Goal: Task Accomplishment & Management: Manage account settings

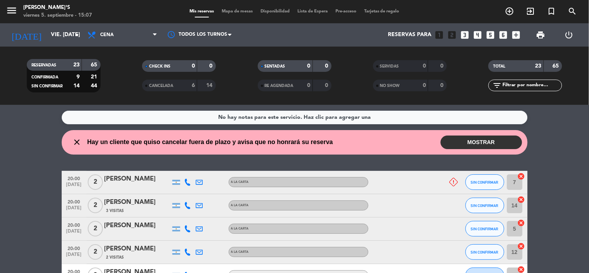
scroll to position [203, 0]
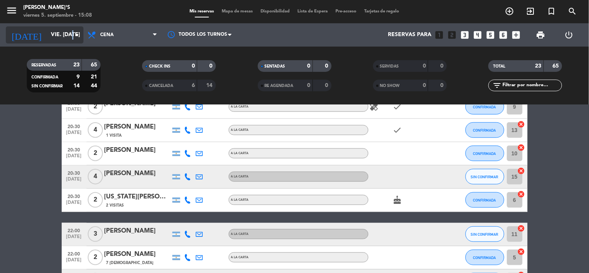
click at [71, 30] on div "[DATE] vie. [DATE] arrow_drop_down" at bounding box center [45, 34] width 78 height 17
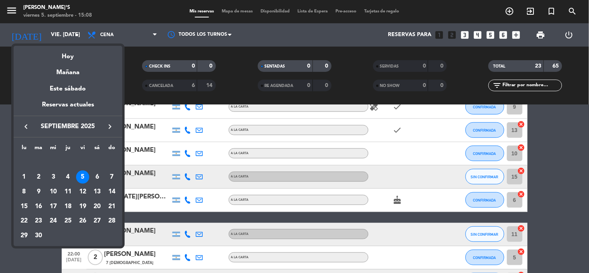
click at [110, 176] on div "7" at bounding box center [111, 176] width 13 height 13
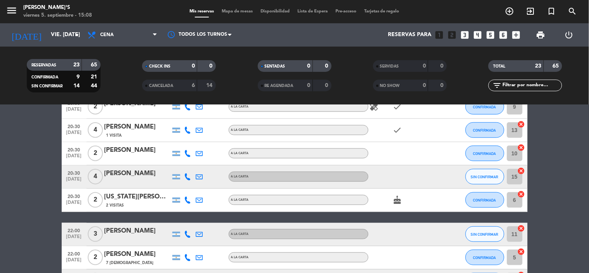
type input "dom. [DATE]"
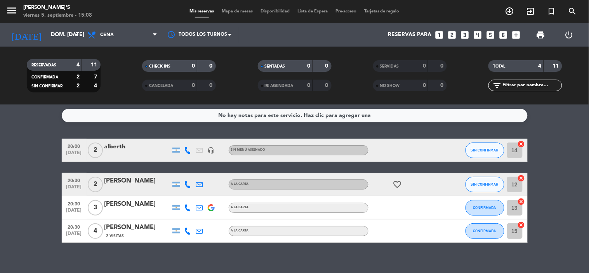
scroll to position [0, 0]
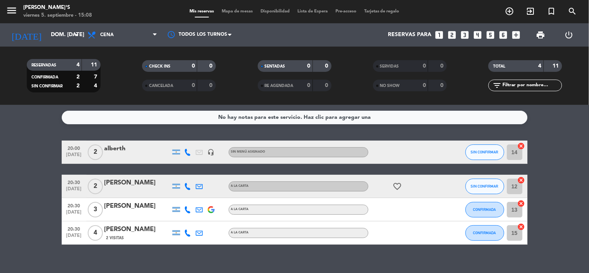
click at [138, 212] on div at bounding box center [137, 214] width 66 height 6
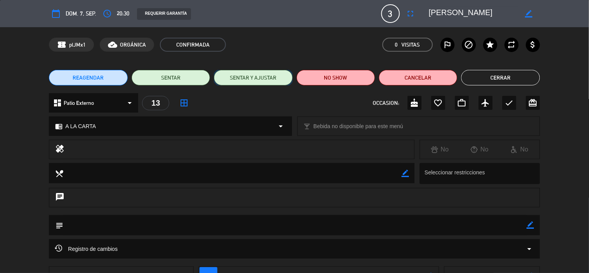
click at [239, 80] on button "SENTAR Y AJUSTAR" at bounding box center [253, 78] width 78 height 16
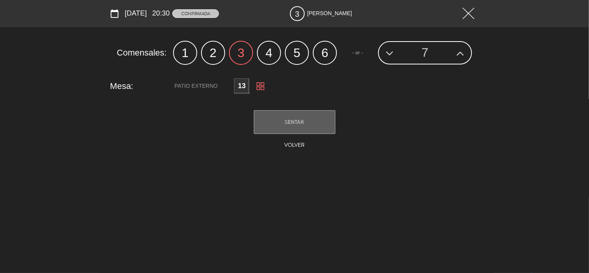
click at [296, 55] on label "5" at bounding box center [297, 53] width 24 height 24
click at [299, 12] on span "3" at bounding box center [297, 13] width 15 height 15
click at [358, 16] on div at bounding box center [421, 13] width 127 height 16
click at [162, 16] on span "20:30" at bounding box center [160, 13] width 17 height 11
click at [299, 146] on button "Volver" at bounding box center [294, 145] width 28 height 12
